Goal: Check status: Check status

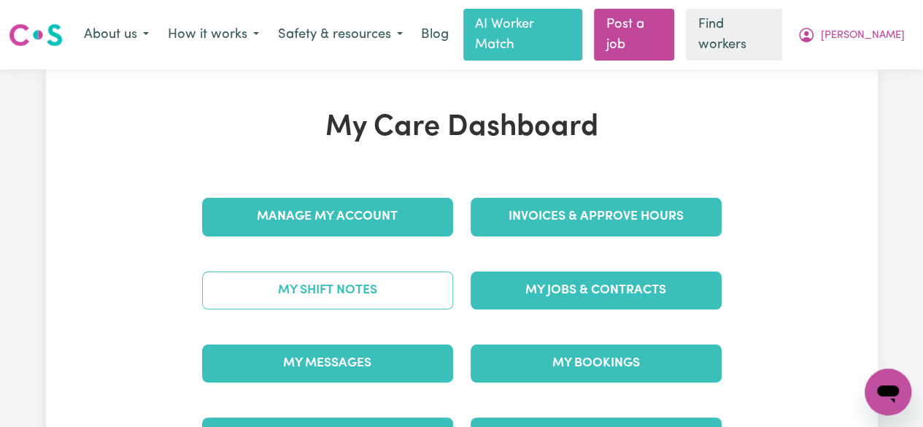
click at [321, 284] on link "My Shift Notes" at bounding box center [327, 290] width 251 height 38
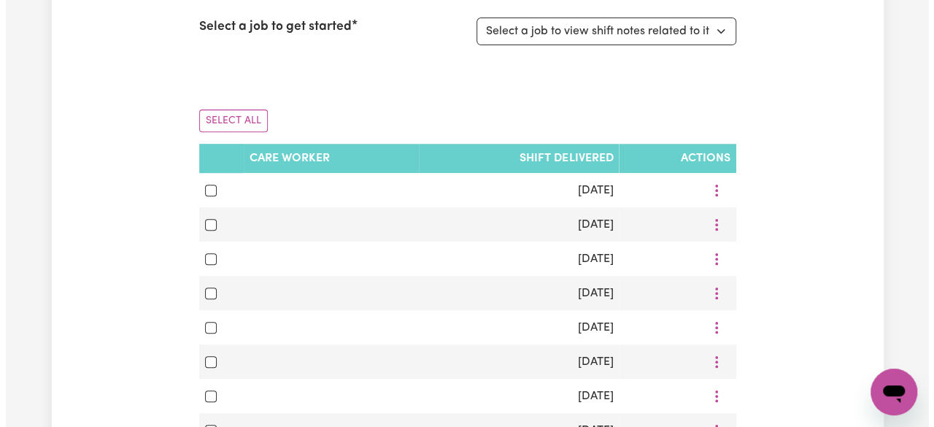
scroll to position [261, 0]
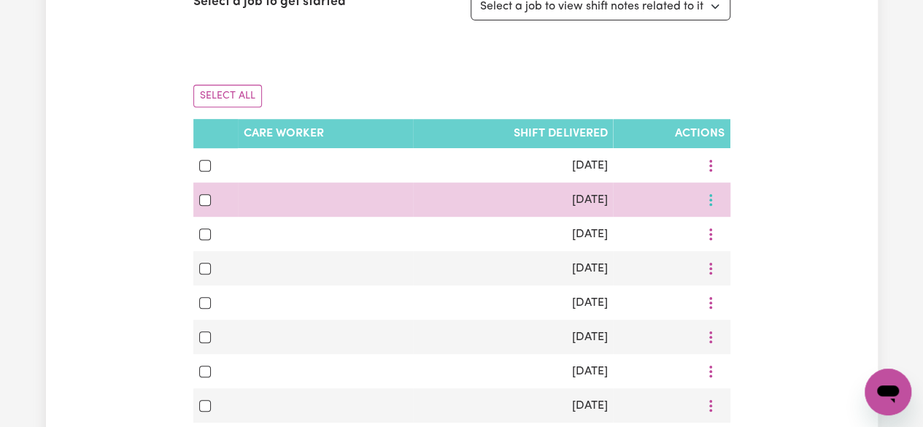
click at [717, 193] on icon "More options" at bounding box center [710, 200] width 15 height 15
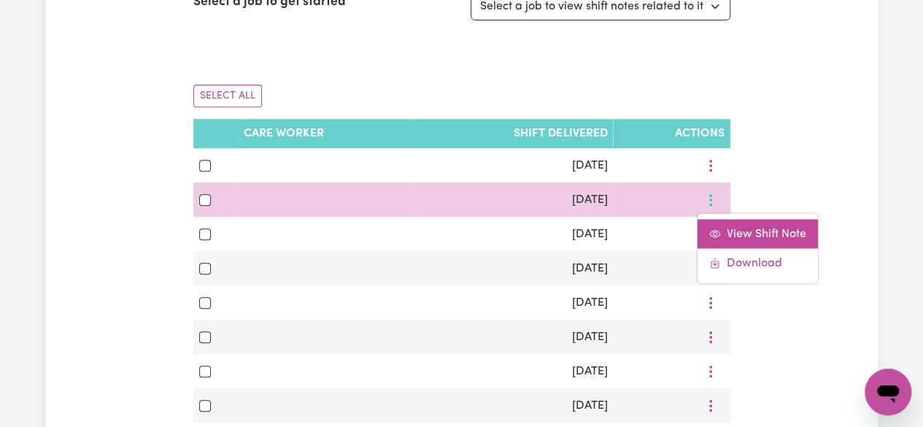
click at [744, 228] on span "View Shift Note" at bounding box center [767, 234] width 80 height 12
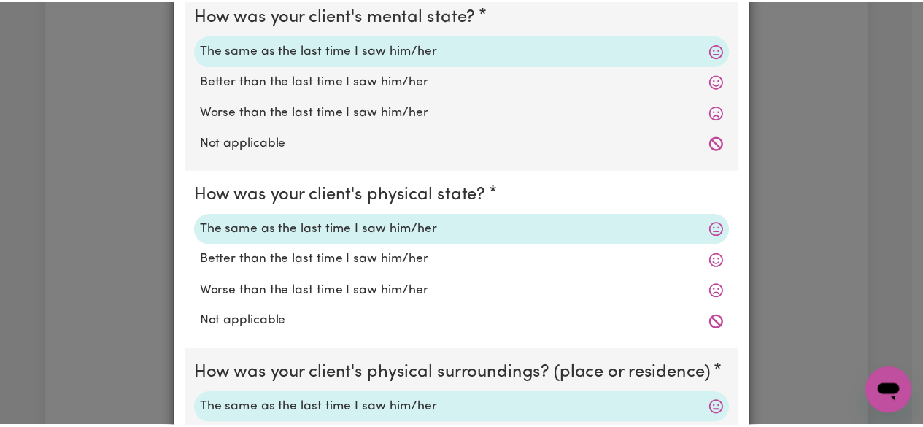
scroll to position [0, 0]
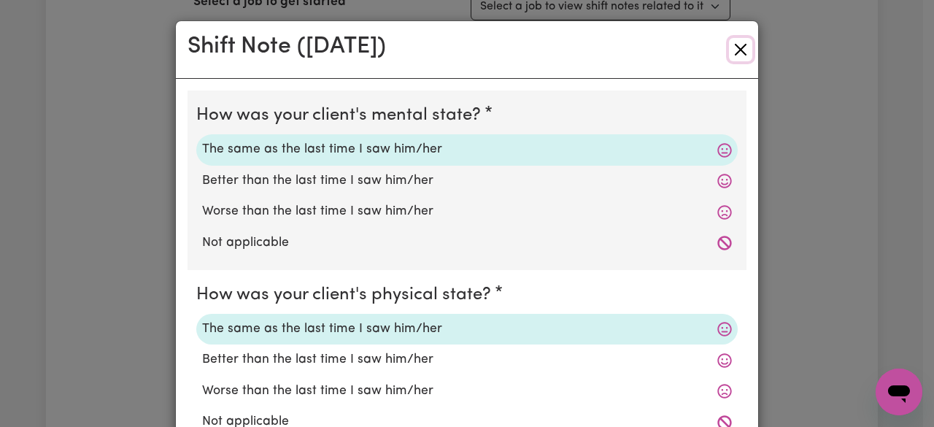
click at [729, 50] on button "Close" at bounding box center [740, 49] width 23 height 23
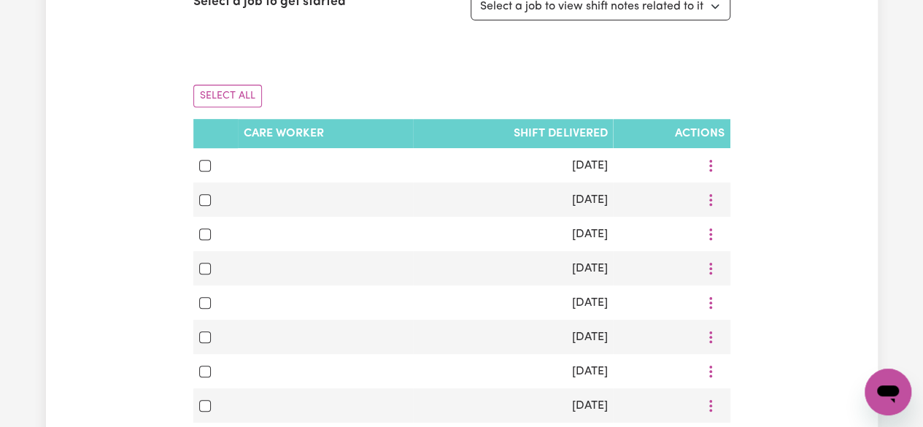
scroll to position [55, 0]
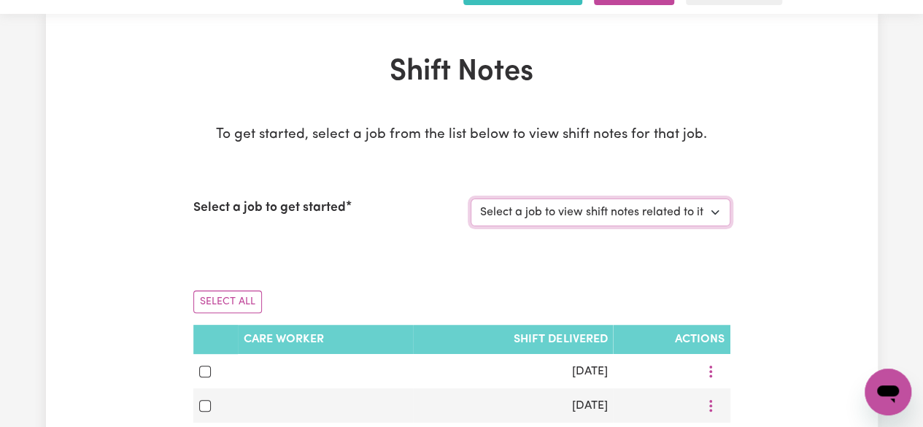
click at [718, 198] on select "Select a job to view shift notes related to it... [DEMOGRAPHIC_DATA] Support Wo…" at bounding box center [601, 212] width 260 height 28
select select "13648"
click at [471, 198] on select "Select a job to view shift notes related to it... [DEMOGRAPHIC_DATA] Support Wo…" at bounding box center [601, 212] width 260 height 28
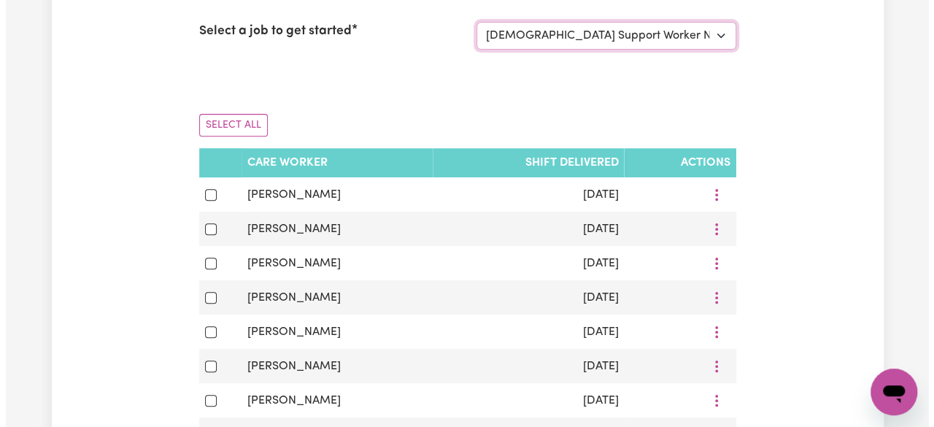
scroll to position [242, 0]
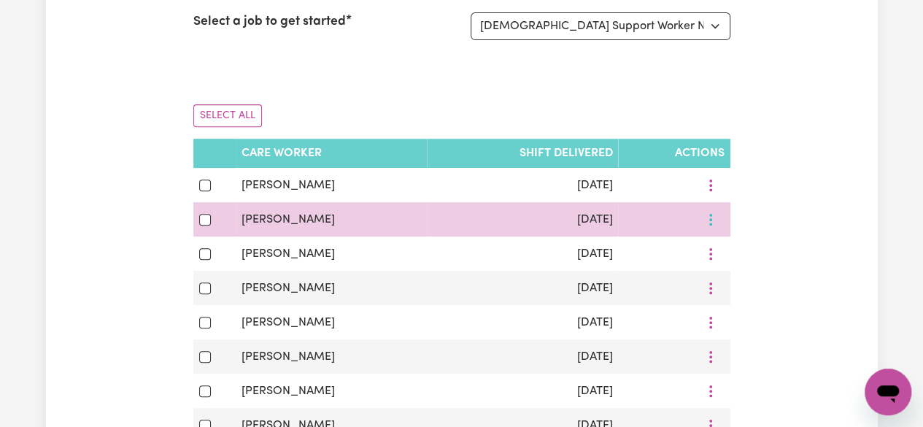
click at [715, 208] on button "More options" at bounding box center [711, 219] width 28 height 23
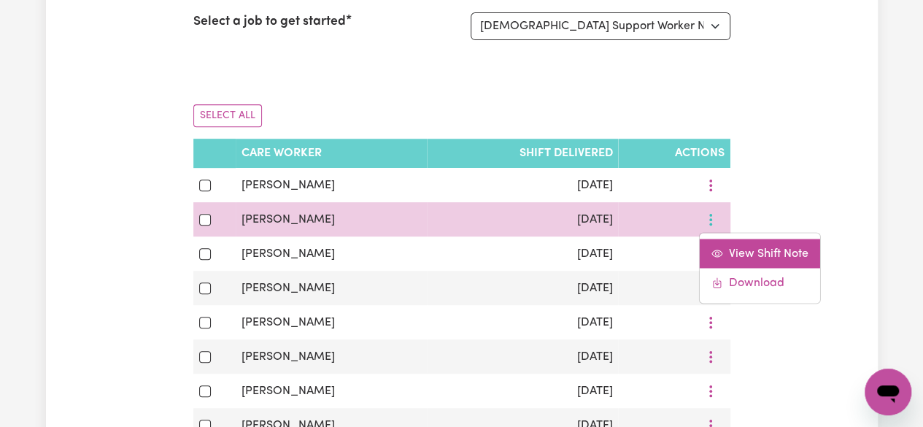
click at [744, 247] on span "View Shift Note" at bounding box center [769, 253] width 80 height 12
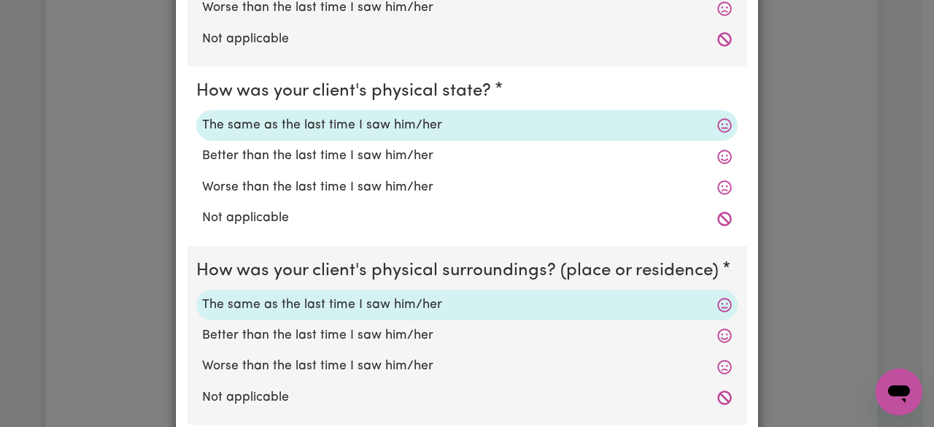
scroll to position [0, 0]
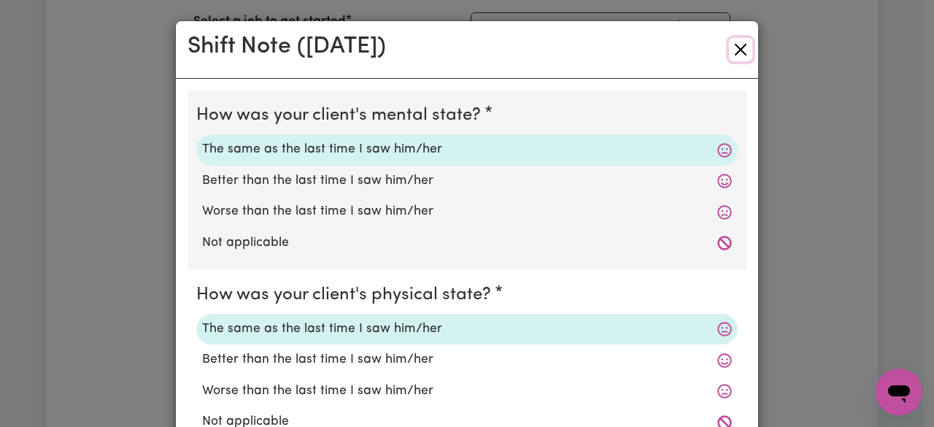
click at [729, 47] on button "Close" at bounding box center [740, 49] width 23 height 23
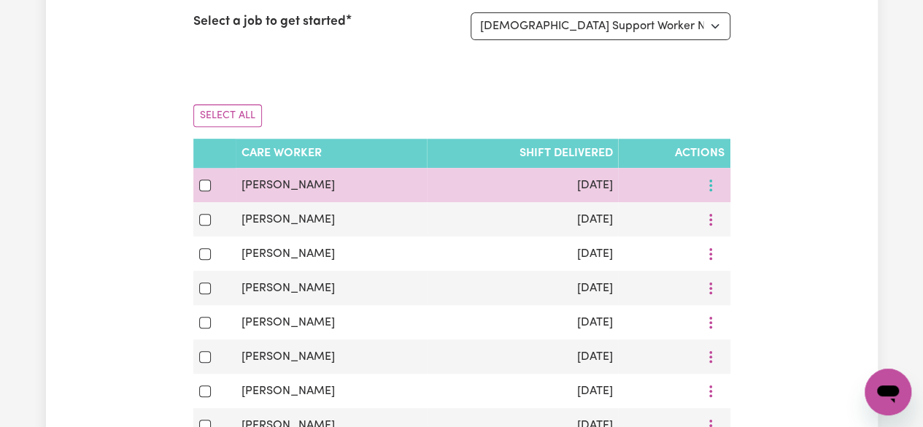
click at [706, 178] on icon "More options" at bounding box center [710, 185] width 15 height 15
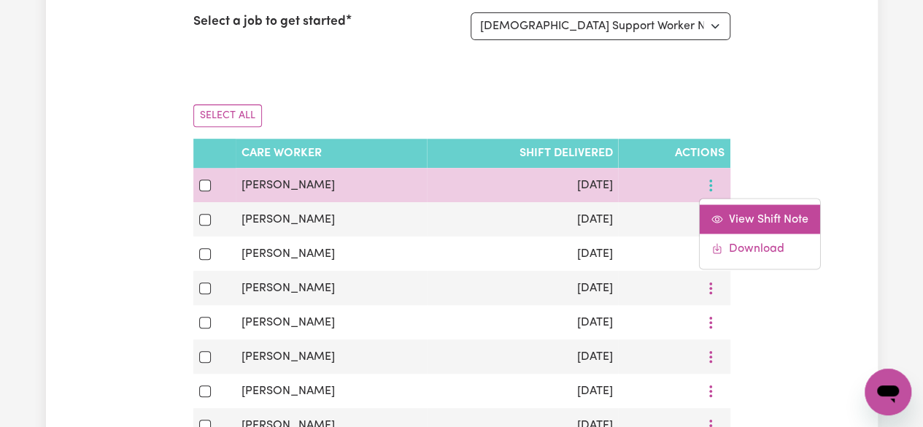
click at [747, 209] on link "View Shift Note" at bounding box center [760, 218] width 120 height 29
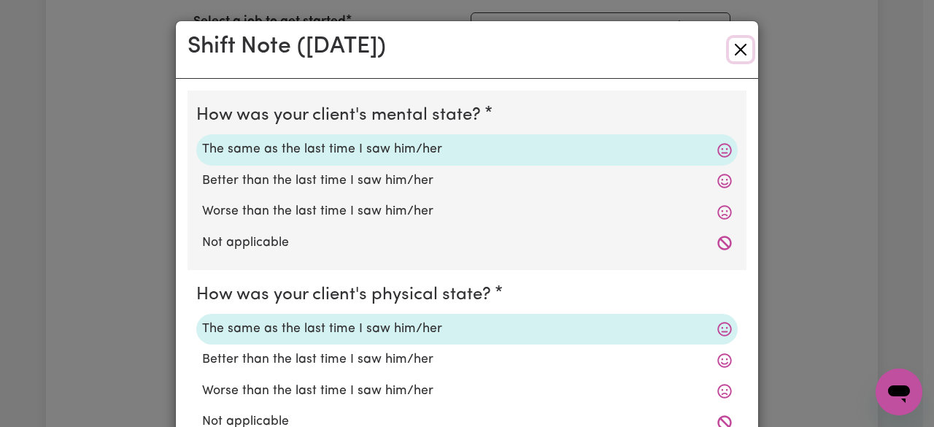
click at [738, 53] on button "Close" at bounding box center [740, 49] width 23 height 23
